Goal: Navigation & Orientation: Find specific page/section

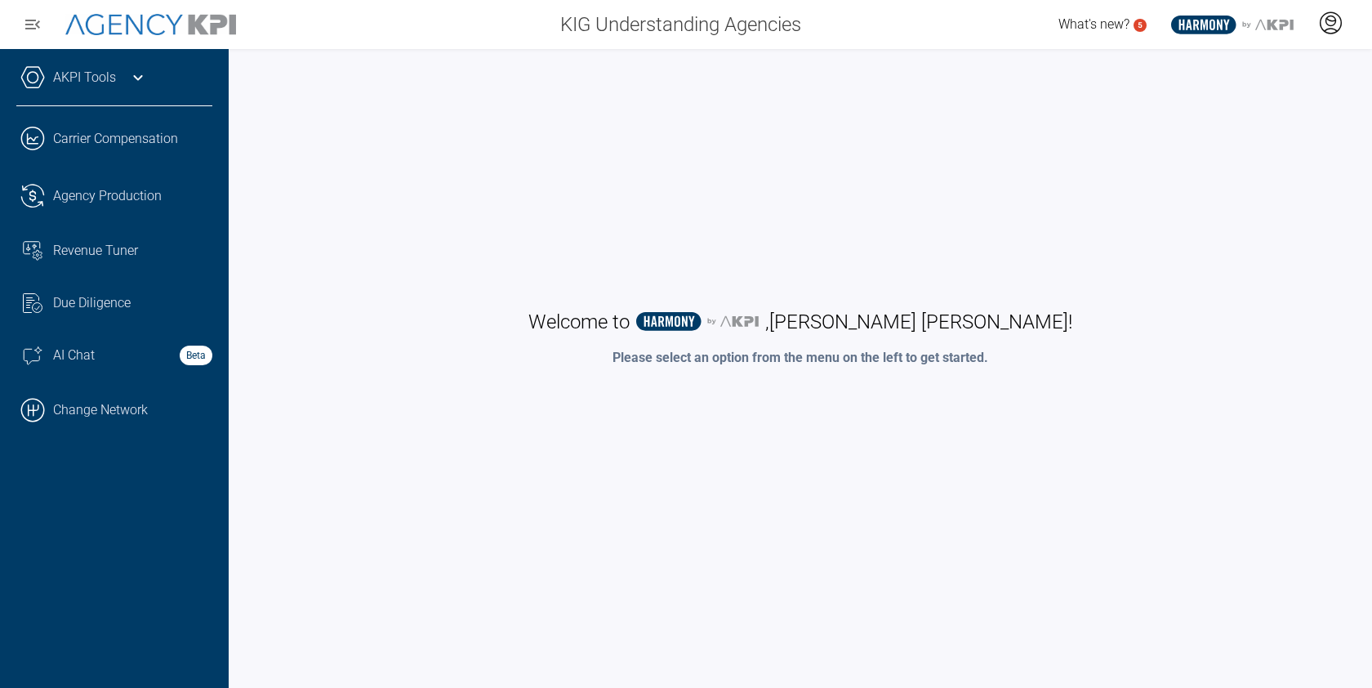
click at [1324, 25] on icon at bounding box center [1330, 23] width 25 height 25
click at [1300, 108] on li "Log Out" at bounding box center [1266, 114] width 176 height 34
